Goal: Task Accomplishment & Management: Use online tool/utility

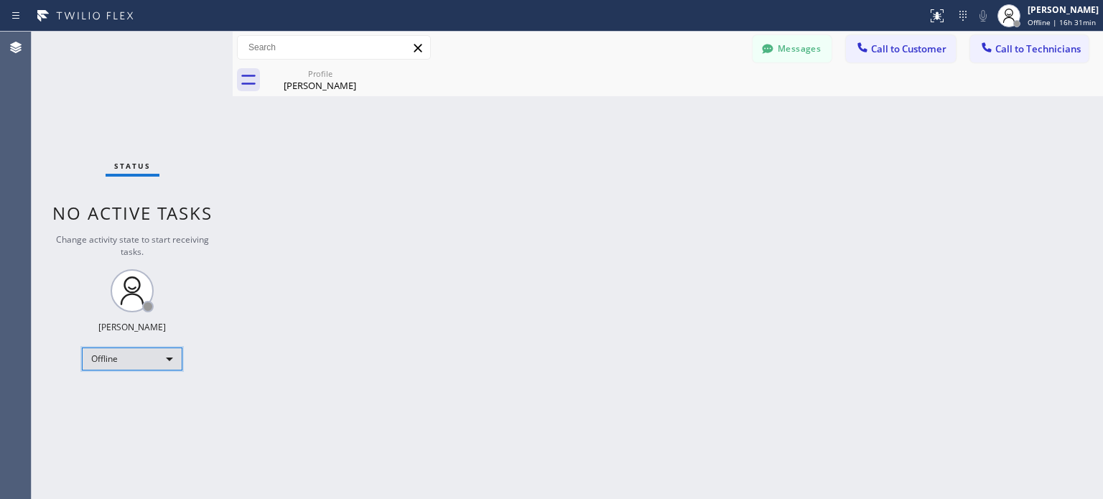
click at [158, 349] on div "Offline" at bounding box center [132, 359] width 101 height 23
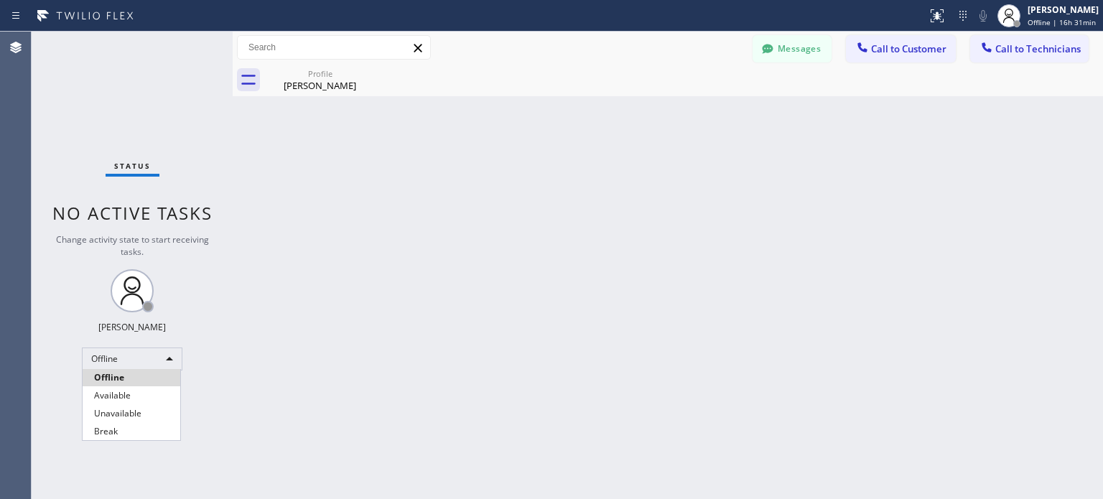
drag, startPoint x: 0, startPoint y: 0, endPoint x: 164, endPoint y: 106, distance: 195.4
click at [157, 391] on li "Available" at bounding box center [132, 395] width 98 height 17
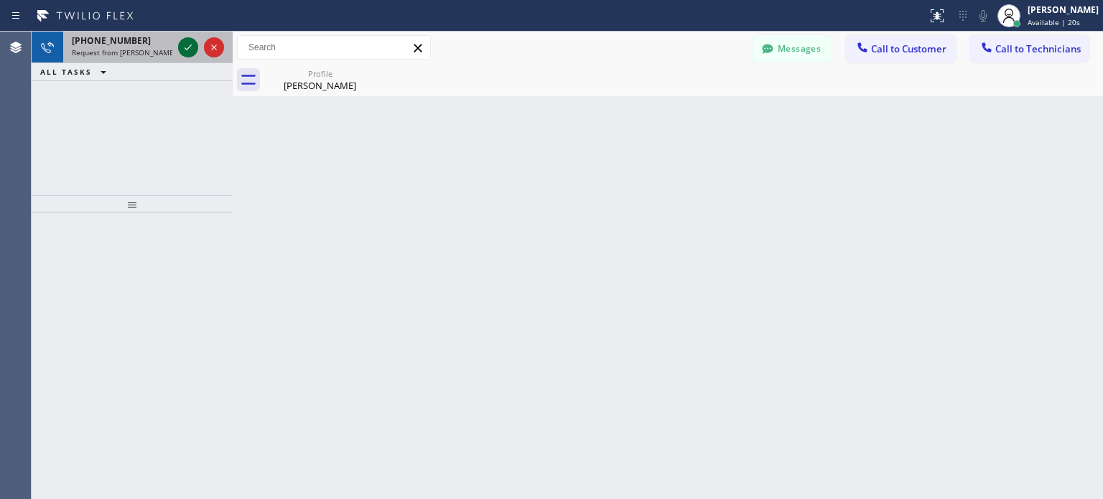
click at [186, 50] on icon at bounding box center [188, 47] width 17 height 17
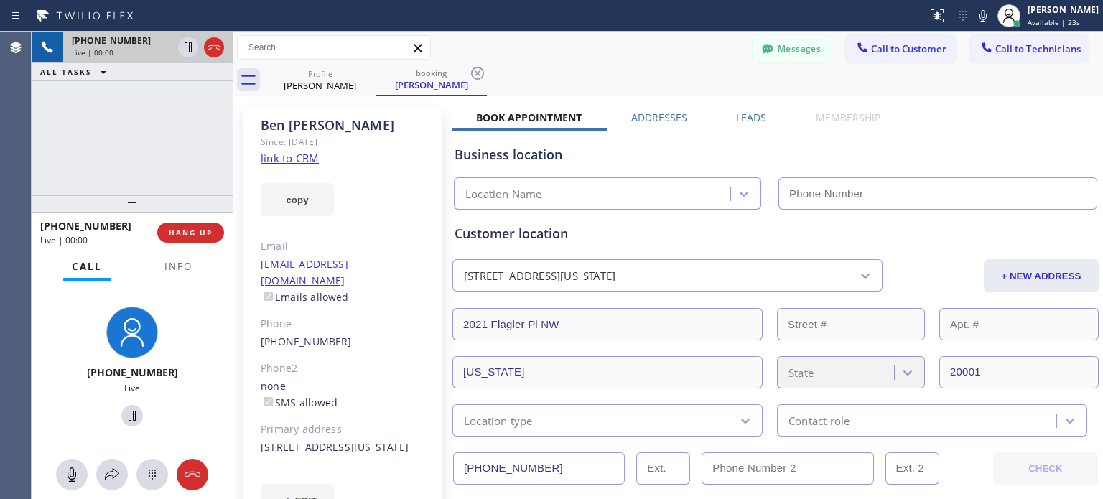
type input "[PHONE_NUMBER]"
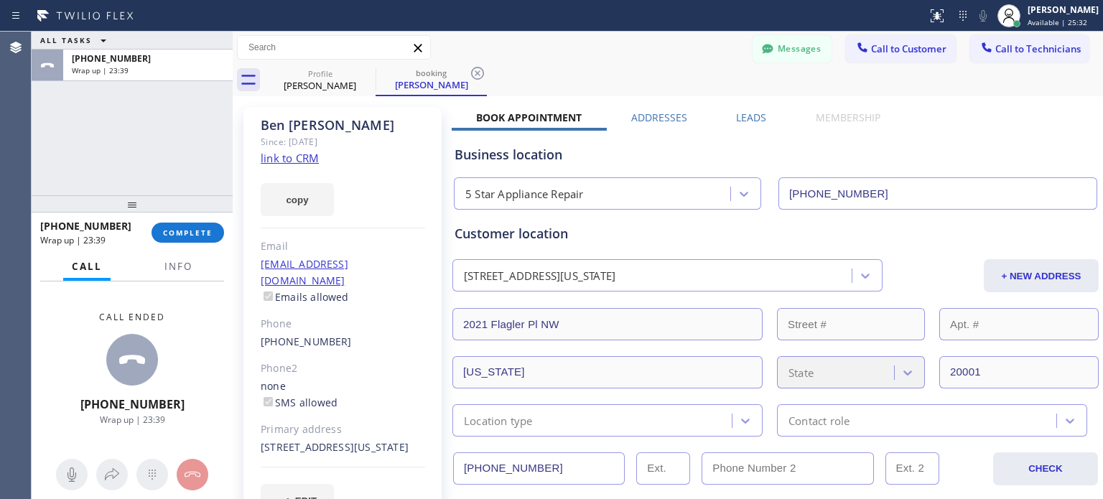
click at [223, 220] on div "[PHONE_NUMBER] Wrap up | 23:39 COMPLETE" at bounding box center [132, 232] width 184 height 37
click at [207, 229] on span "COMPLETE" at bounding box center [188, 233] width 50 height 10
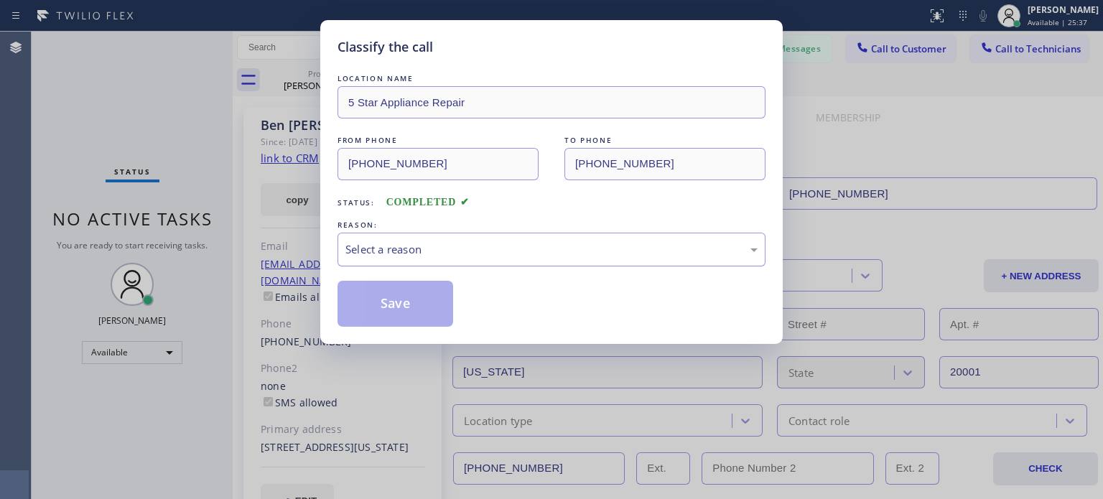
click at [398, 246] on div "Select a reason" at bounding box center [551, 249] width 412 height 17
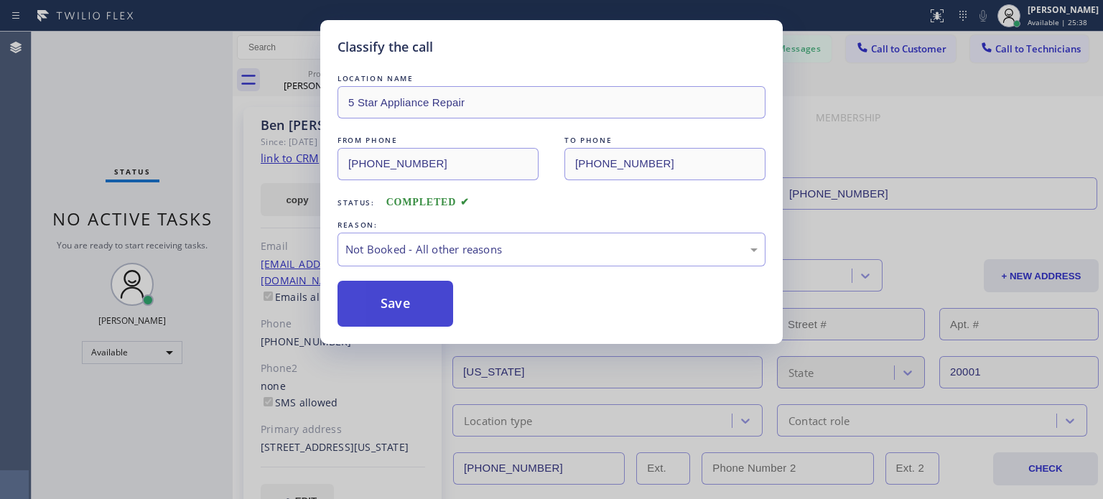
click at [398, 295] on button "Save" at bounding box center [396, 304] width 116 height 46
